Goal: Task Accomplishment & Management: Complete application form

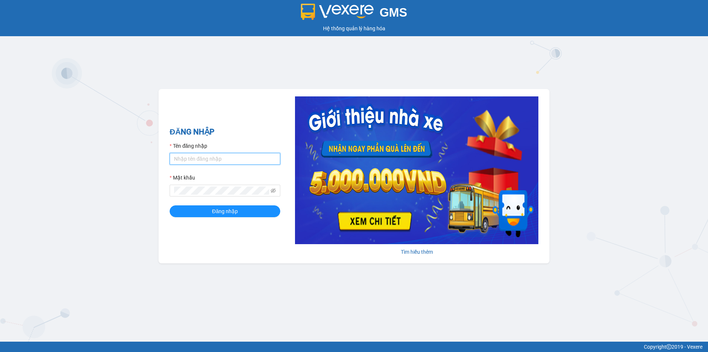
click at [215, 156] on input "Tên đăng nhập" at bounding box center [225, 159] width 111 height 12
type input "anhkha.namhailimo"
click at [170, 205] on button "Đăng nhập" at bounding box center [225, 211] width 111 height 12
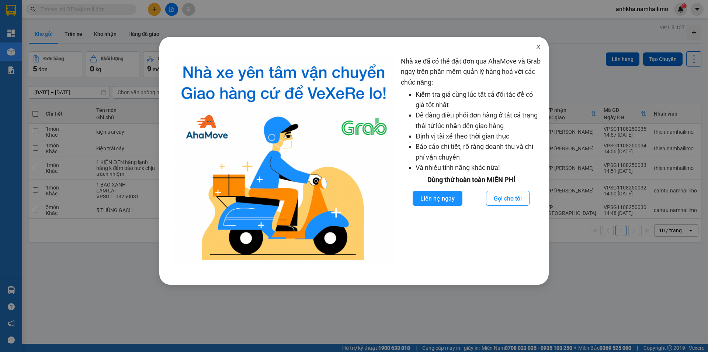
click at [539, 50] on icon "close" at bounding box center [539, 47] width 6 height 6
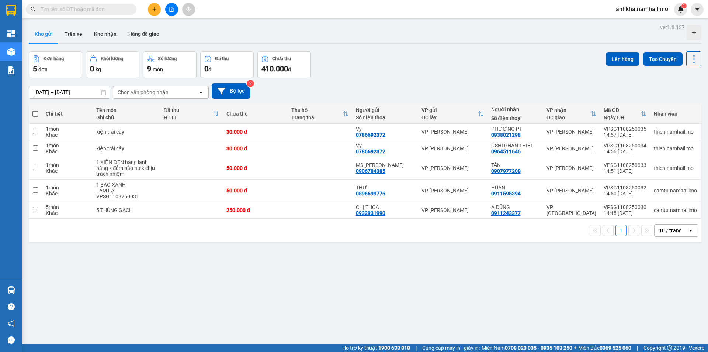
click at [154, 10] on icon "plus" at bounding box center [154, 9] width 5 height 5
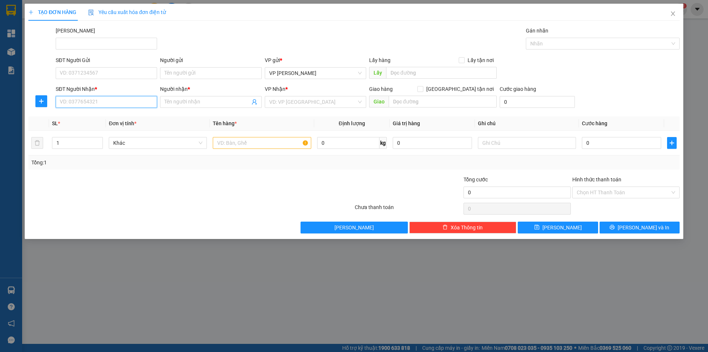
click at [87, 103] on input "SĐT Người Nhận *" at bounding box center [106, 102] width 101 height 12
click at [115, 119] on div "0938649976 - [PERSON_NAME]" at bounding box center [106, 117] width 93 height 8
type input "0938649976"
type input "[PERSON_NAME]"
type input "80.000"
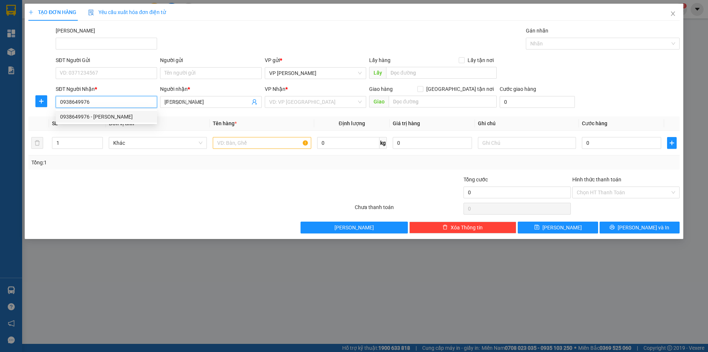
type input "80.000"
type input "0938649976"
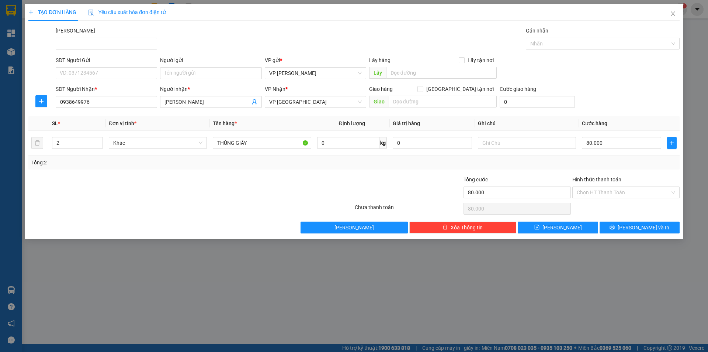
click at [111, 79] on div "SĐT Người Gửi VD: 0371234567" at bounding box center [106, 69] width 101 height 26
click at [114, 75] on input "SĐT Người Gửi" at bounding box center [106, 73] width 101 height 12
click at [113, 91] on div "0932128772 - CHÚ BÌNH" at bounding box center [106, 88] width 93 height 8
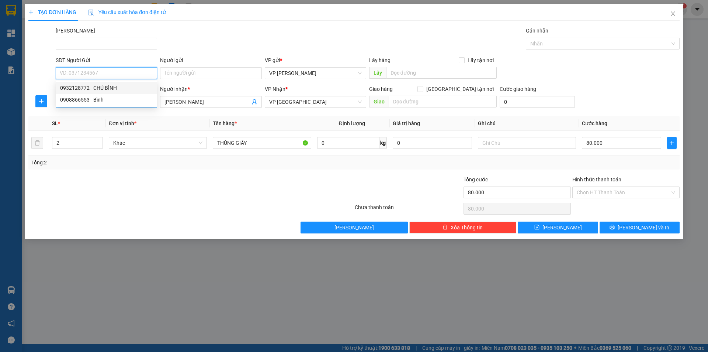
type input "0932128772"
type input "CHÚ BÌNH"
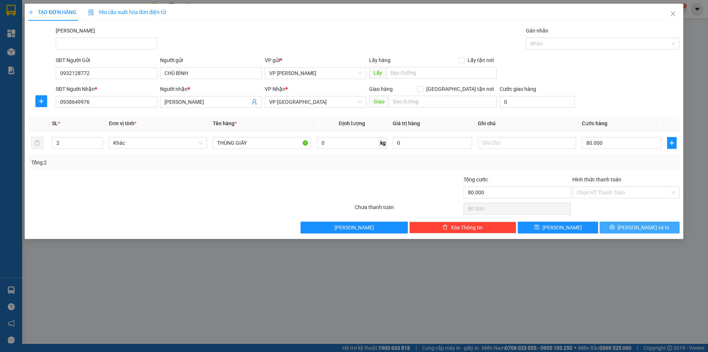
click at [642, 227] on span "[PERSON_NAME] và In" at bounding box center [644, 227] width 52 height 8
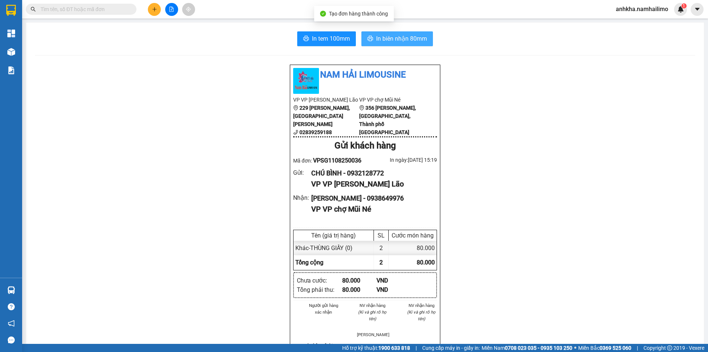
click at [408, 36] on span "In biên nhận 80mm" at bounding box center [401, 38] width 51 height 9
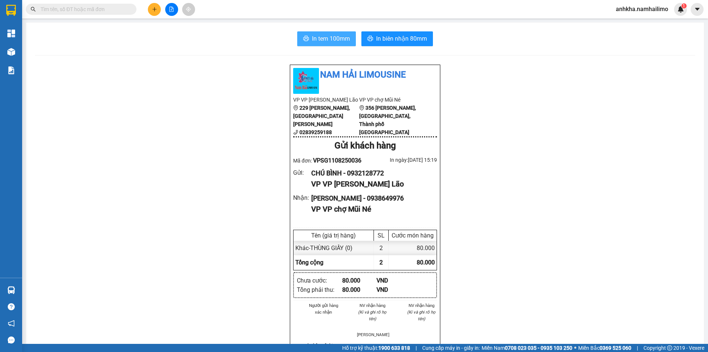
click at [329, 39] on span "In tem 100mm" at bounding box center [331, 38] width 38 height 9
click at [89, 14] on span at bounding box center [81, 9] width 111 height 11
click at [95, 12] on input "text" at bounding box center [84, 9] width 87 height 8
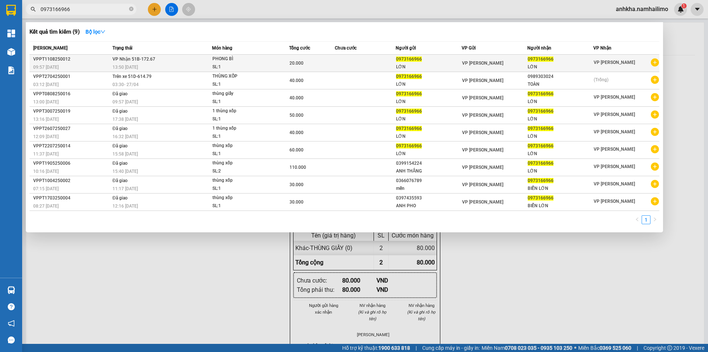
type input "0973166966"
click at [279, 67] on span "PHONG BÌ SL: 1" at bounding box center [251, 63] width 76 height 16
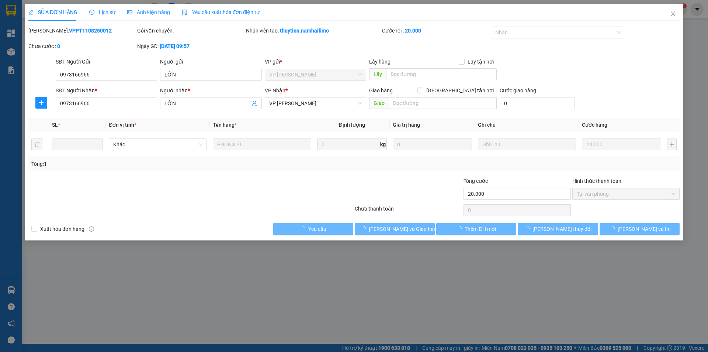
type input "0973166966"
type input "LỚN"
type input "0973166966"
type input "LỚN"
type input "20.000"
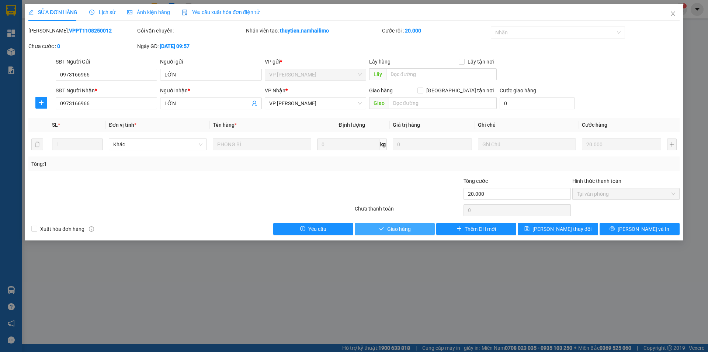
click at [383, 225] on button "Giao hàng" at bounding box center [395, 229] width 80 height 12
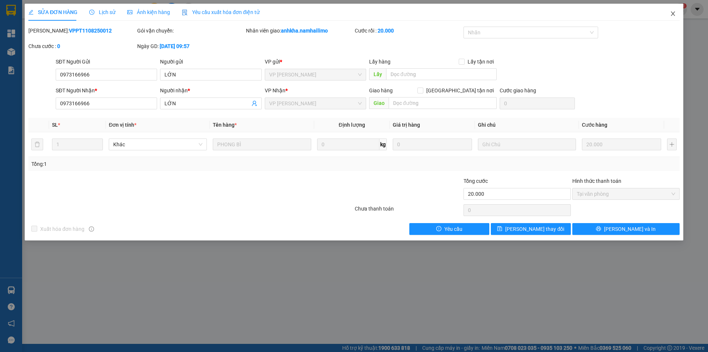
click at [672, 15] on icon "close" at bounding box center [673, 14] width 6 height 6
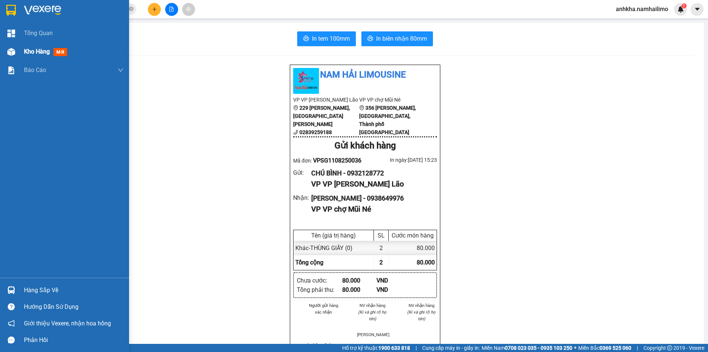
click at [14, 52] on img at bounding box center [11, 52] width 8 height 8
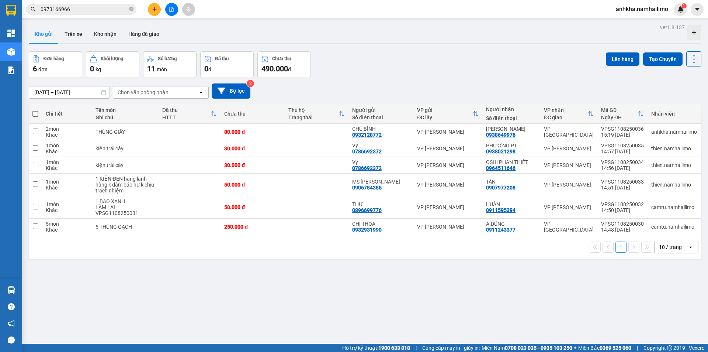
click at [158, 9] on button at bounding box center [154, 9] width 13 height 13
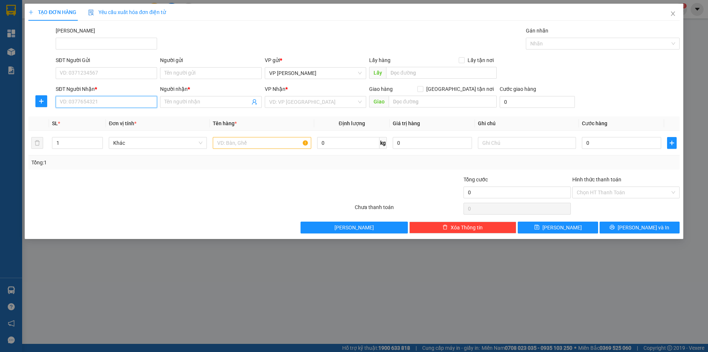
click at [99, 100] on input "SĐT Người Nhận *" at bounding box center [106, 102] width 101 height 12
click at [83, 117] on div "0379444626 - HIỂU" at bounding box center [106, 117] width 93 height 8
type input "0379444626"
type input "HIỂU"
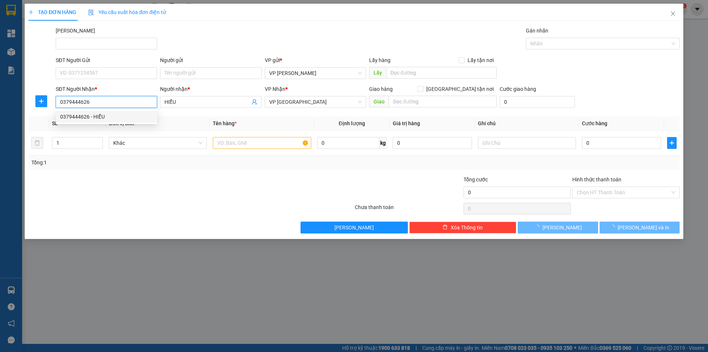
type input "100.000"
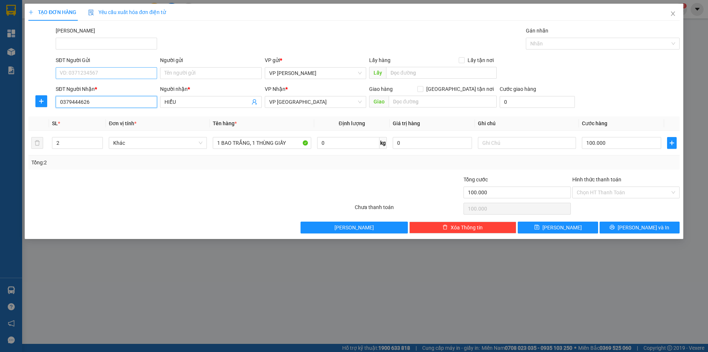
type input "0379444626"
click at [83, 71] on input "SĐT Người Gửi" at bounding box center [106, 73] width 101 height 12
drag, startPoint x: 94, startPoint y: 86, endPoint x: 80, endPoint y: 86, distance: 14.0
click at [93, 86] on div "0906747677 - HIẾU" at bounding box center [106, 88] width 93 height 8
type input "0906747677"
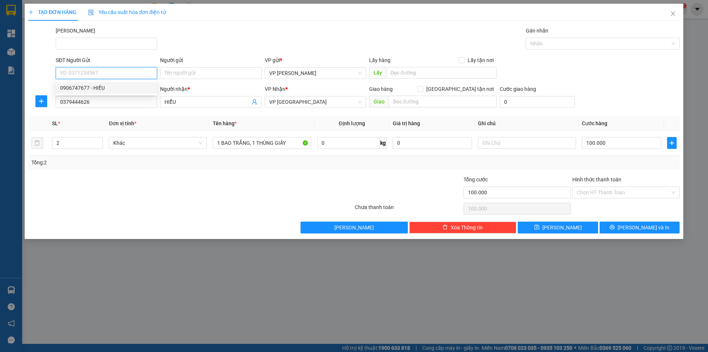
type input "HIẾU"
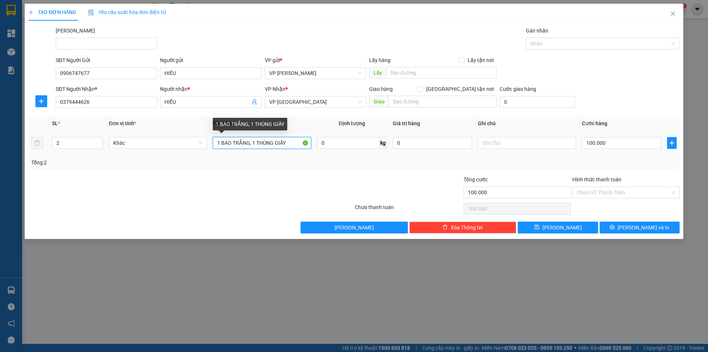
click at [298, 142] on input "1 BAO TRẮNG, 1 THÙNG GIẤY" at bounding box center [262, 143] width 98 height 12
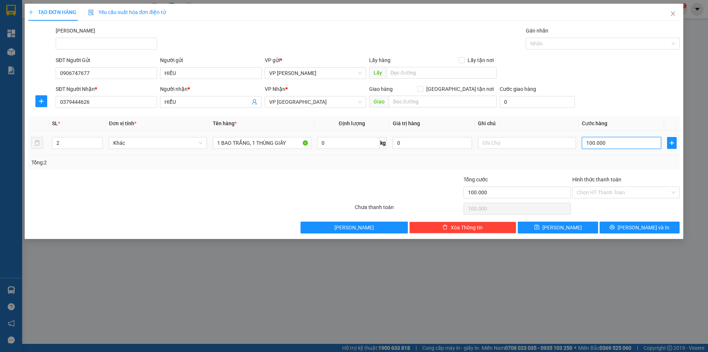
click at [610, 144] on input "100.000" at bounding box center [621, 143] width 79 height 12
type input "1"
type input "12"
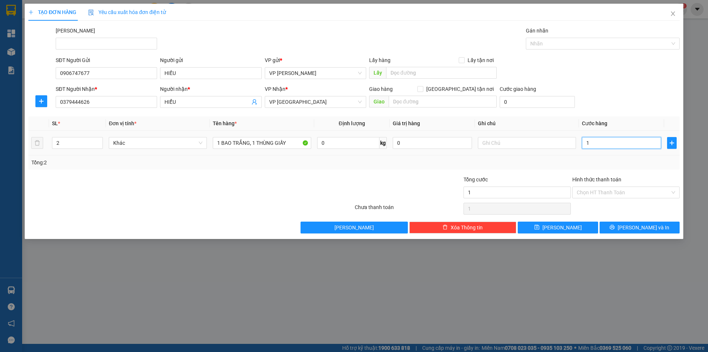
type input "12"
type input "120"
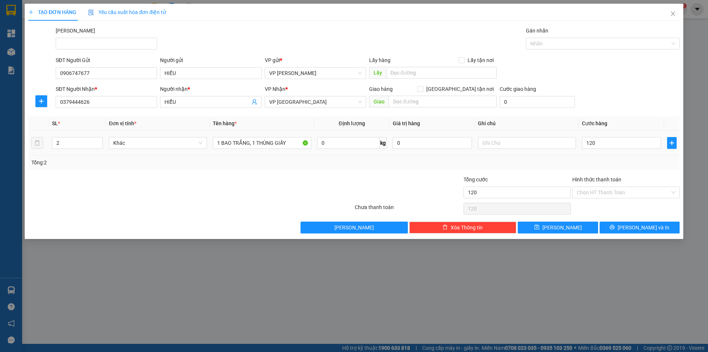
type input "120.000"
click at [542, 129] on th "Ghi chú" at bounding box center [527, 123] width 104 height 14
click at [615, 226] on icon "printer" at bounding box center [612, 227] width 5 height 5
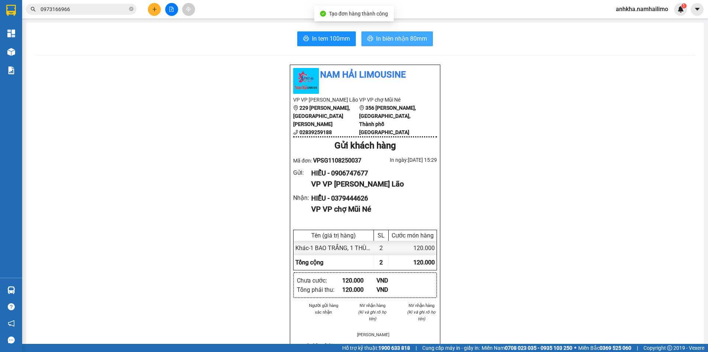
click at [405, 41] on span "In biên nhận 80mm" at bounding box center [401, 38] width 51 height 9
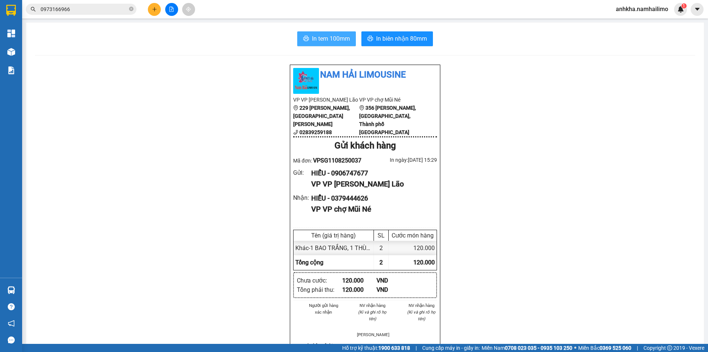
click at [342, 37] on span "In tem 100mm" at bounding box center [331, 38] width 38 height 9
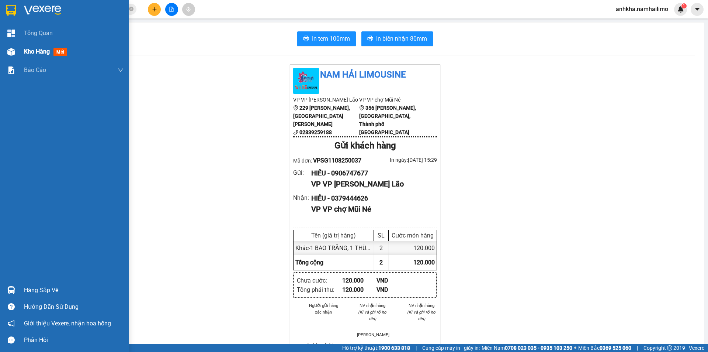
click at [8, 54] on img at bounding box center [11, 52] width 8 height 8
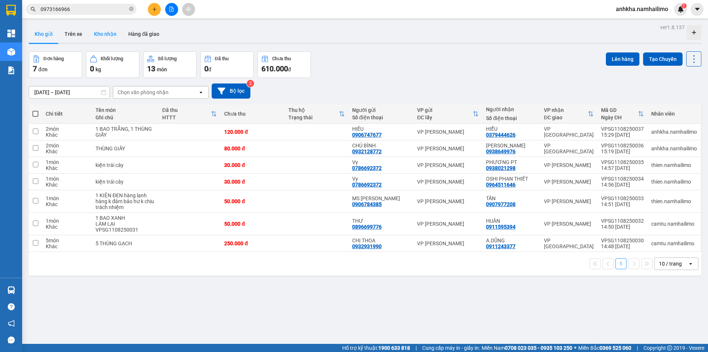
click at [105, 41] on button "Kho nhận" at bounding box center [105, 34] width 34 height 18
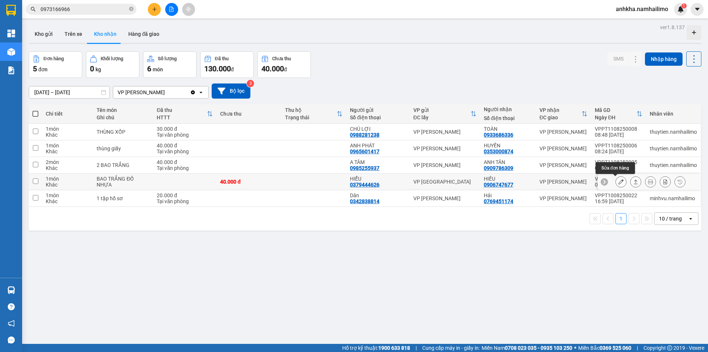
click at [619, 182] on icon at bounding box center [621, 181] width 5 height 5
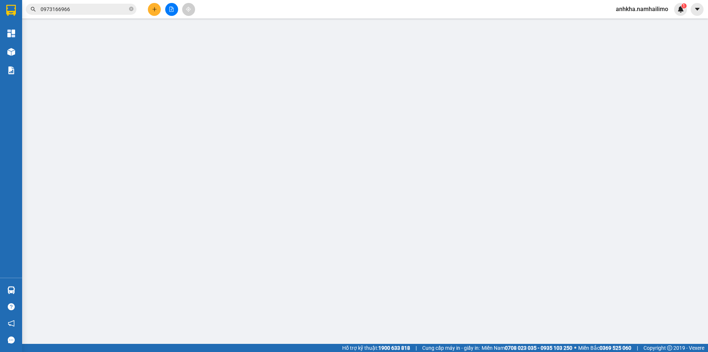
type input "0379444626"
type input "HIỂU"
type input "0906747677"
type input "HIẾU"
type input "40.000"
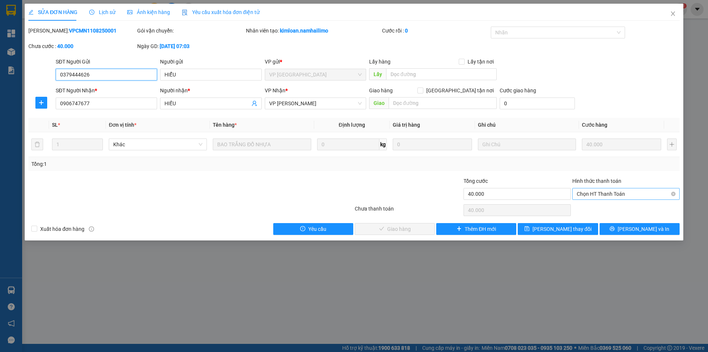
click at [608, 192] on span "Chọn HT Thanh Toán" at bounding box center [626, 193] width 99 height 11
click at [591, 207] on div "Tại văn phòng" at bounding box center [626, 208] width 99 height 8
type input "0"
click at [401, 224] on button "[PERSON_NAME] và Giao hàng" at bounding box center [395, 229] width 80 height 12
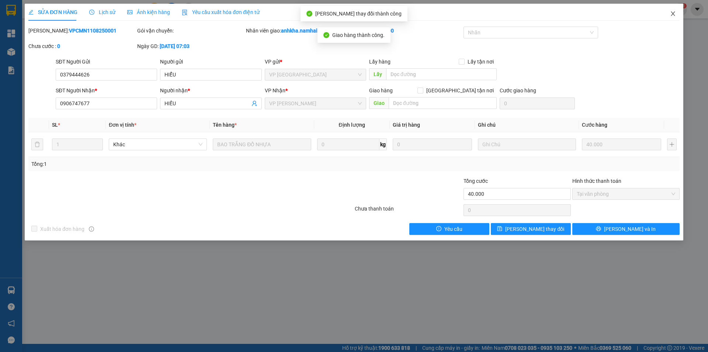
click at [676, 14] on icon "close" at bounding box center [673, 14] width 6 height 6
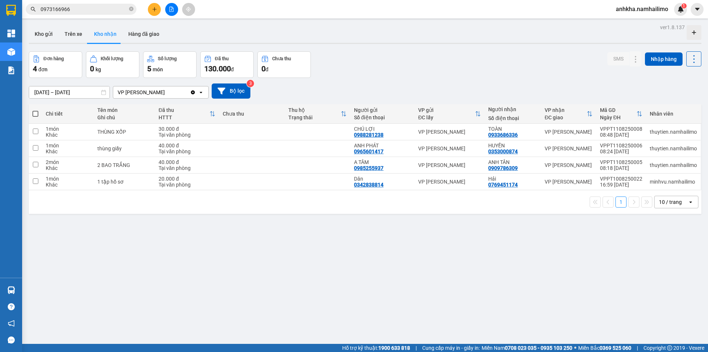
click at [107, 12] on input "0973166966" at bounding box center [84, 9] width 87 height 8
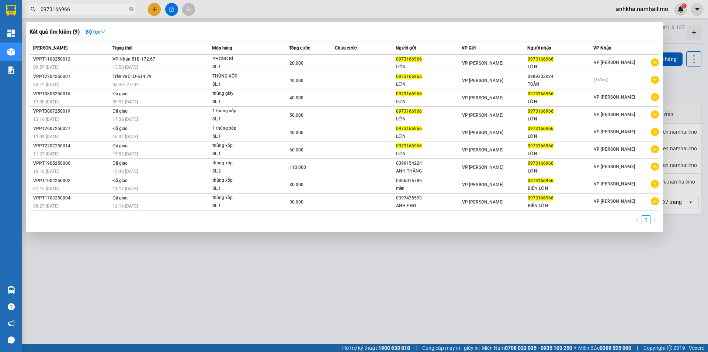
click at [107, 12] on input "0973166966" at bounding box center [84, 9] width 87 height 8
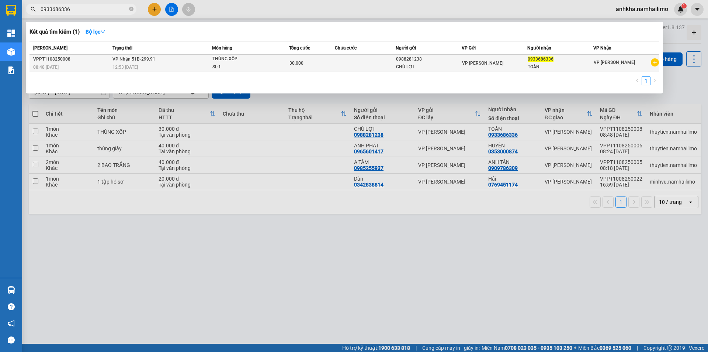
type input "0933686336"
click at [361, 61] on td at bounding box center [365, 63] width 61 height 17
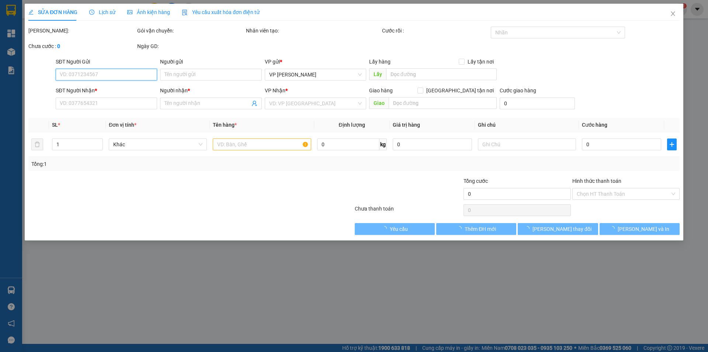
type input "0988281238"
type input "CHÚ LỢI"
type input "0933686336"
type input "TOÀN"
type input "30.000"
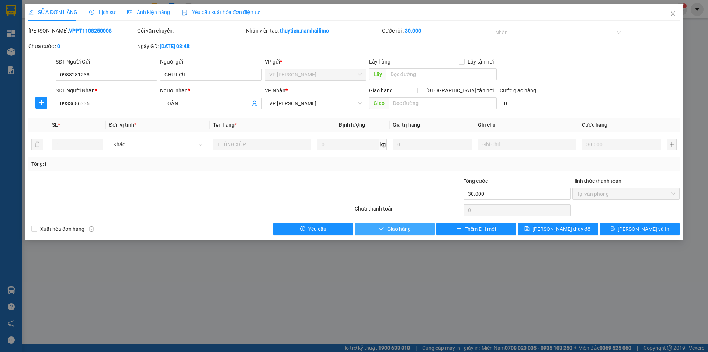
click at [400, 224] on button "Giao hàng" at bounding box center [395, 229] width 80 height 12
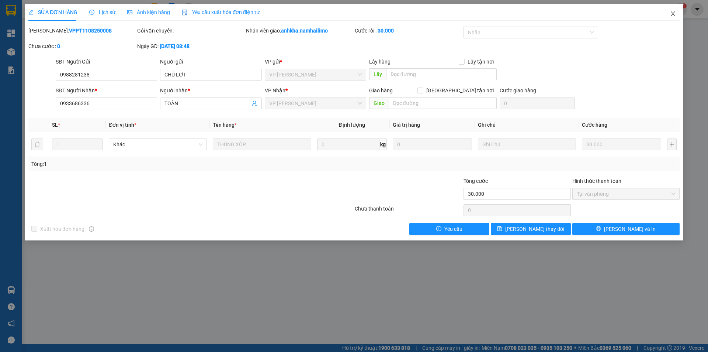
click at [671, 14] on span "Close" at bounding box center [673, 14] width 21 height 21
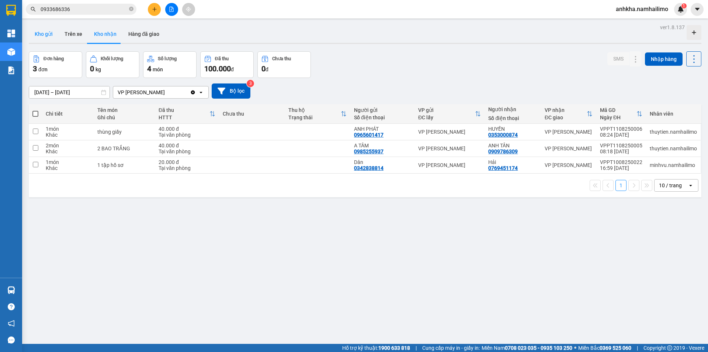
click at [37, 36] on button "Kho gửi" at bounding box center [44, 34] width 30 height 18
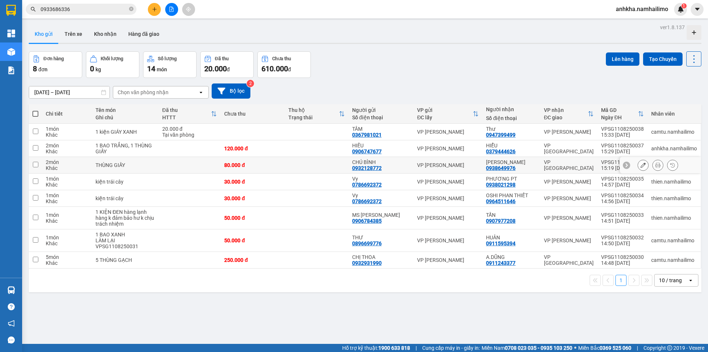
scroll to position [34, 0]
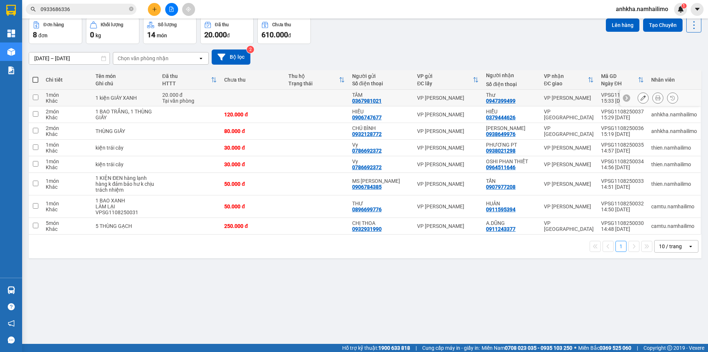
click at [656, 99] on button at bounding box center [658, 97] width 10 height 13
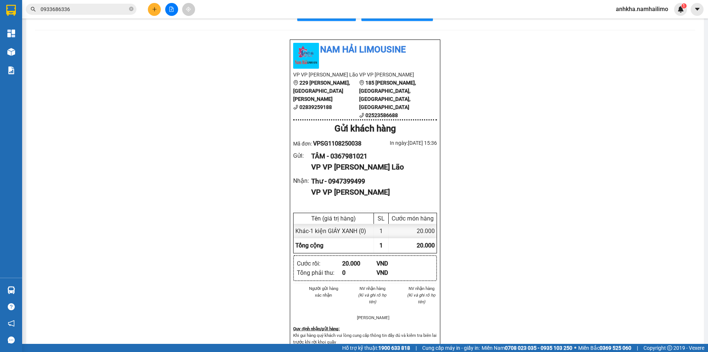
scroll to position [20, 0]
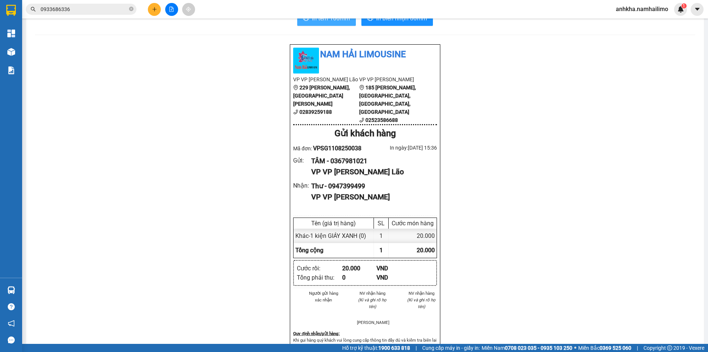
click at [311, 23] on button "In tem 100mm" at bounding box center [326, 18] width 59 height 15
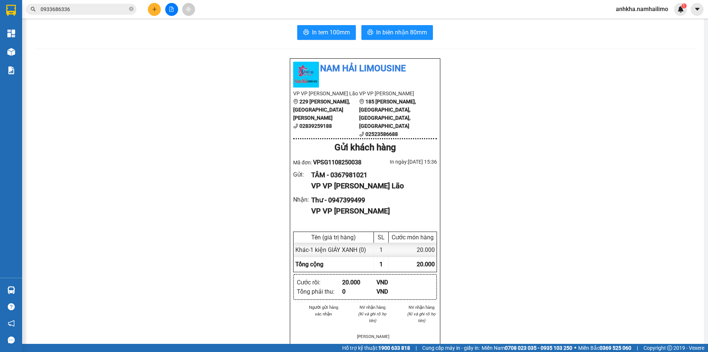
scroll to position [0, 0]
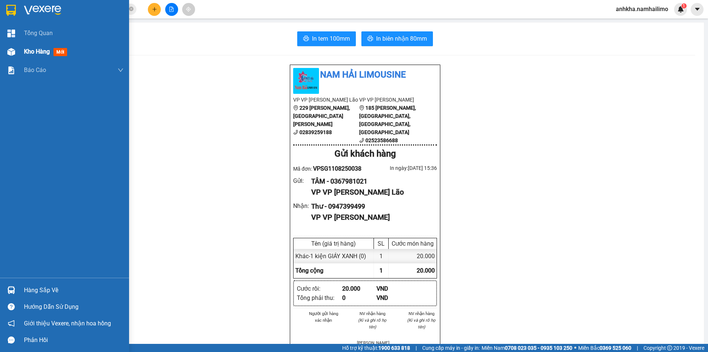
click at [33, 56] on div "Kho hàng mới" at bounding box center [47, 51] width 46 height 9
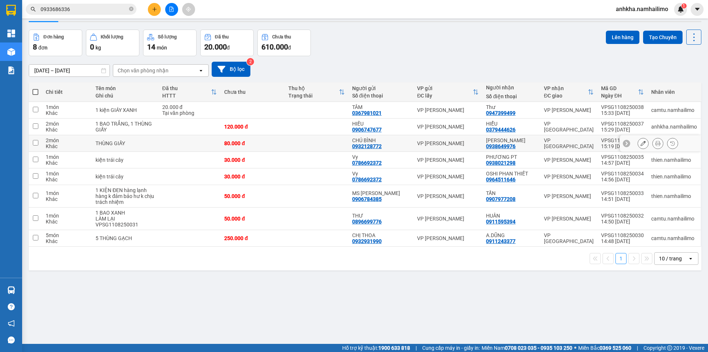
scroll to position [34, 0]
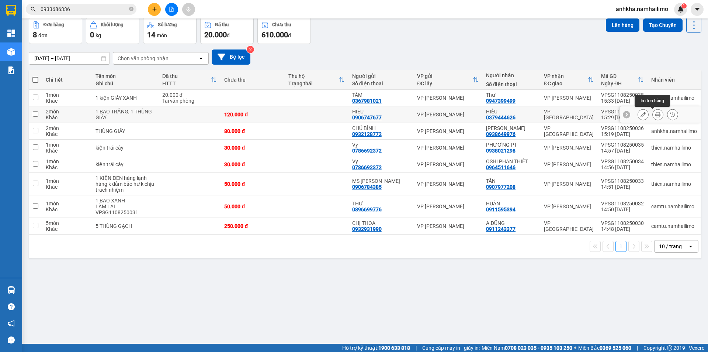
click at [656, 118] on button at bounding box center [658, 114] width 10 height 13
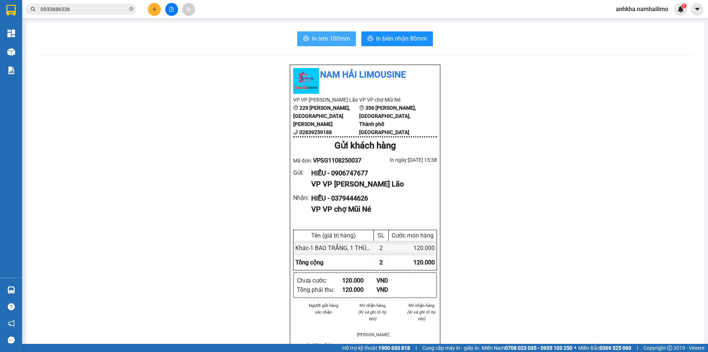
click at [332, 42] on span "In tem 100mm" at bounding box center [331, 38] width 38 height 9
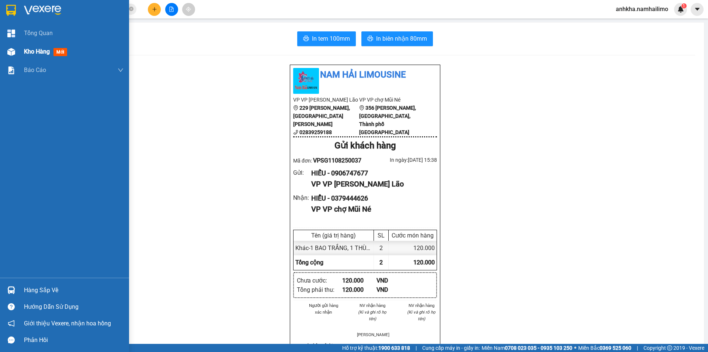
click at [11, 51] on img at bounding box center [11, 52] width 8 height 8
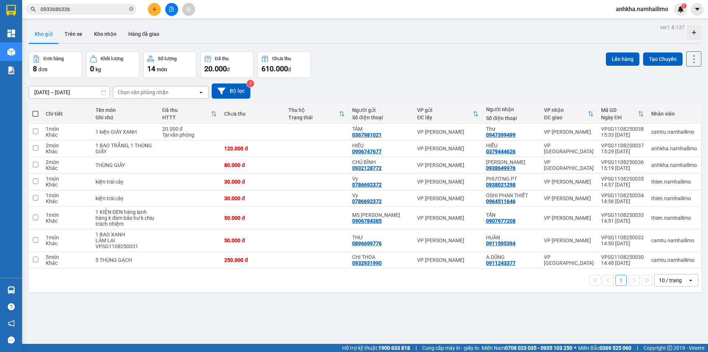
click at [37, 115] on span at bounding box center [35, 114] width 6 height 6
click at [35, 110] on input "checkbox" at bounding box center [35, 110] width 0 height 0
checkbox input "true"
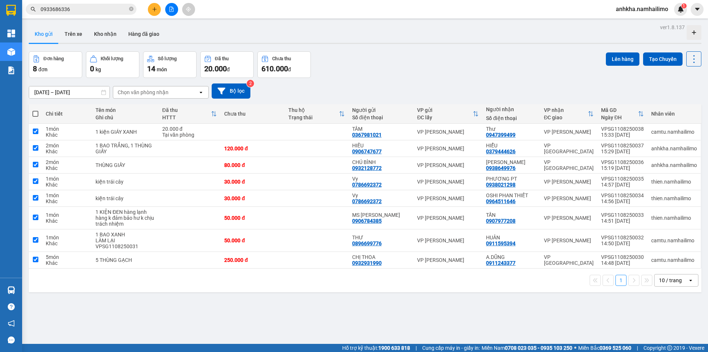
checkbox input "true"
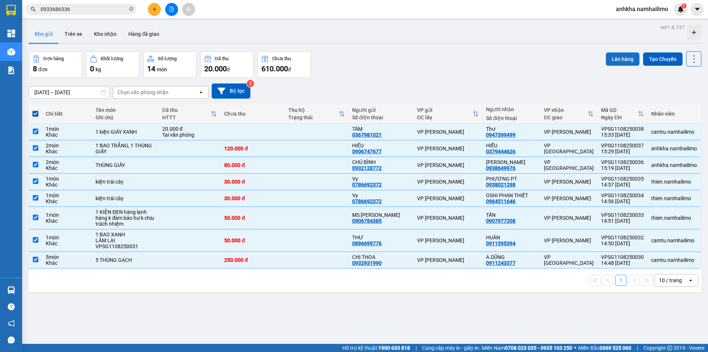
click at [611, 58] on button "Lên hàng" at bounding box center [623, 58] width 34 height 13
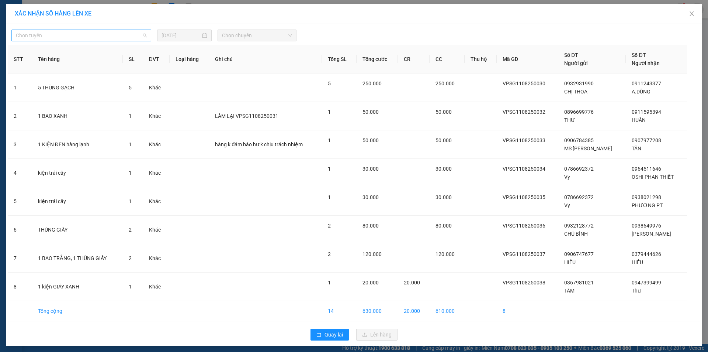
click at [101, 37] on span "Chọn tuyến" at bounding box center [81, 35] width 131 height 11
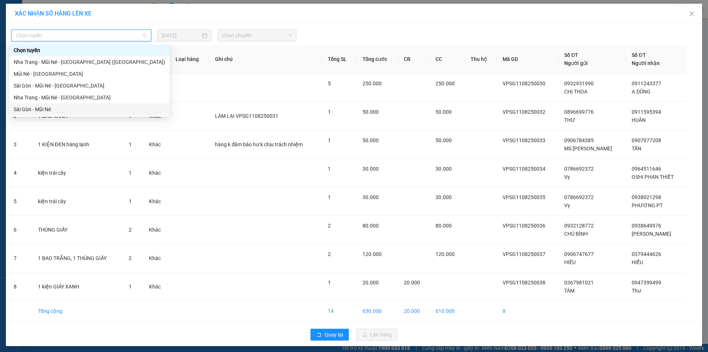
click at [28, 111] on div "Sài Gòn - Mũi Né" at bounding box center [90, 109] width 152 height 8
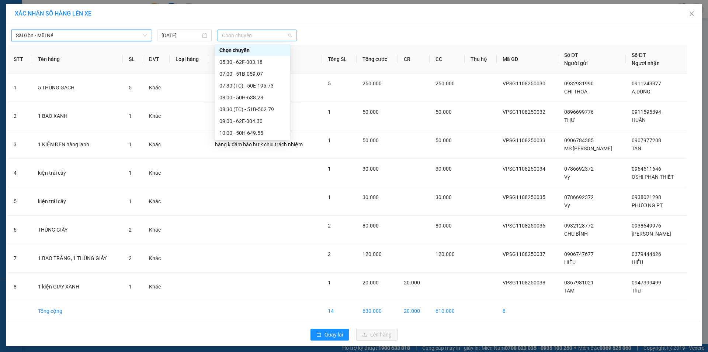
click at [251, 34] on span "Chọn chuyến" at bounding box center [257, 35] width 70 height 11
click at [241, 86] on div "15:30 - 51B-299.91" at bounding box center [253, 86] width 66 height 8
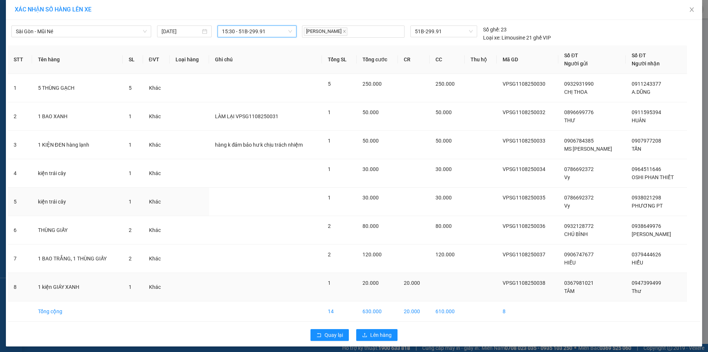
scroll to position [7, 0]
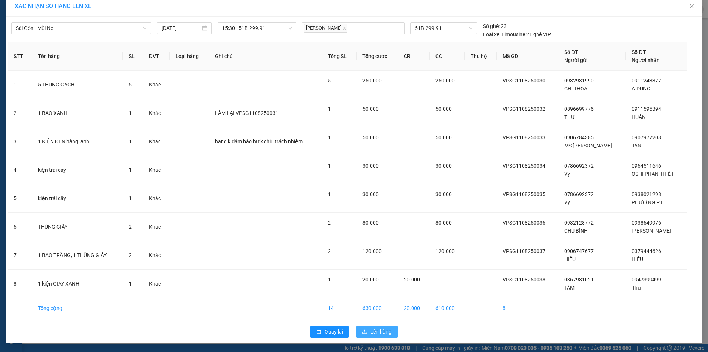
click at [380, 328] on span "Lên hàng" at bounding box center [380, 331] width 21 height 8
